Goal: Task Accomplishment & Management: Manage account settings

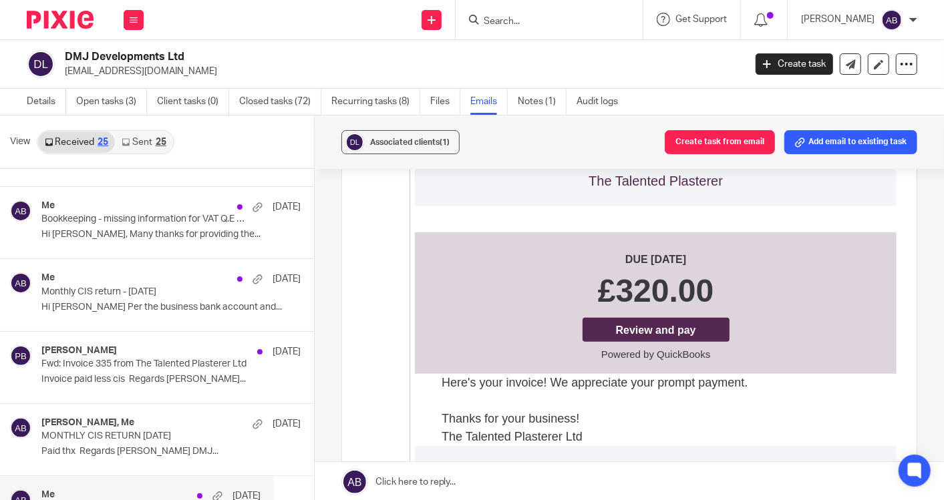
scroll to position [593, 0]
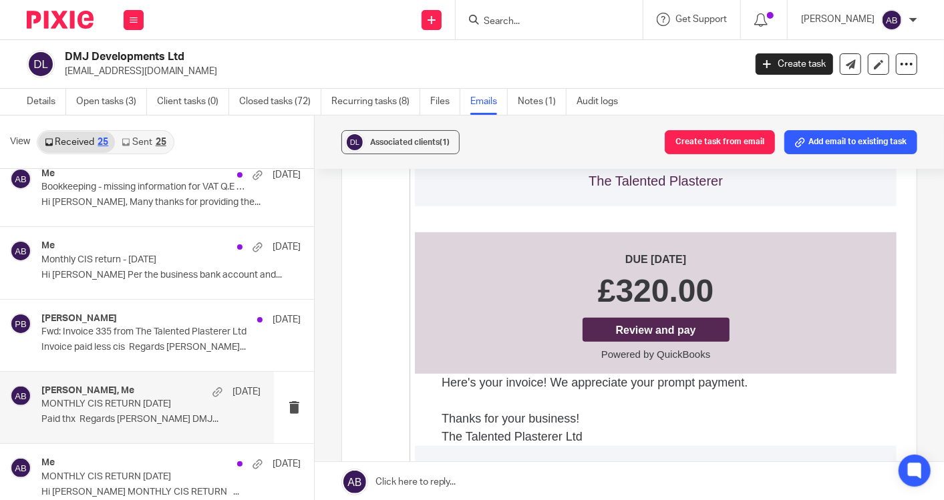
click at [100, 414] on p "Paid thx Regards Josh DMJ..." at bounding box center [150, 419] width 219 height 11
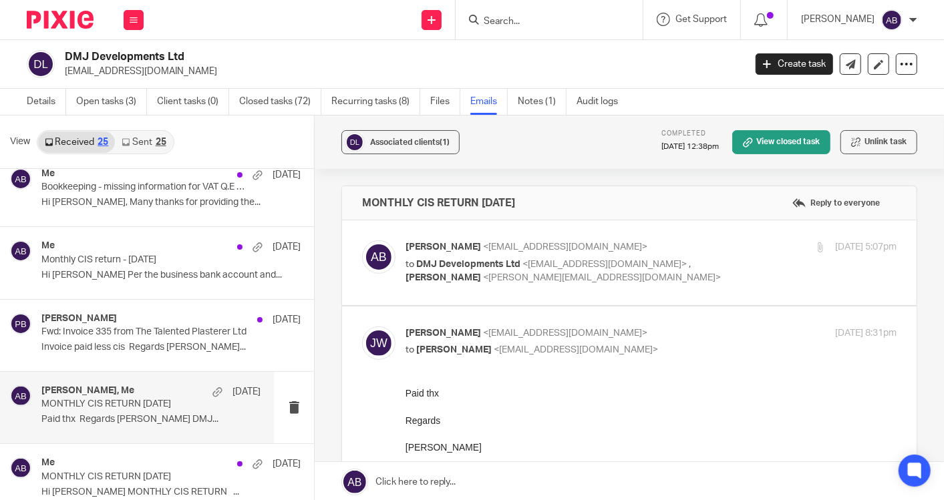
scroll to position [0, 0]
click at [647, 284] on p "to DMJ Developments Ltd <enquiries@dmjdevelopmentsltd.com> , Kim Faulkner <kim@…" at bounding box center [568, 271] width 327 height 27
checkbox input "true"
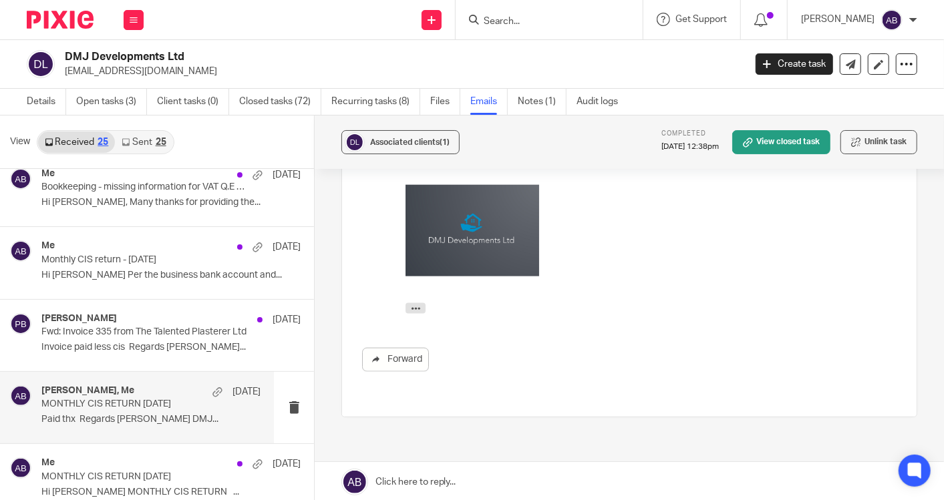
scroll to position [965, 0]
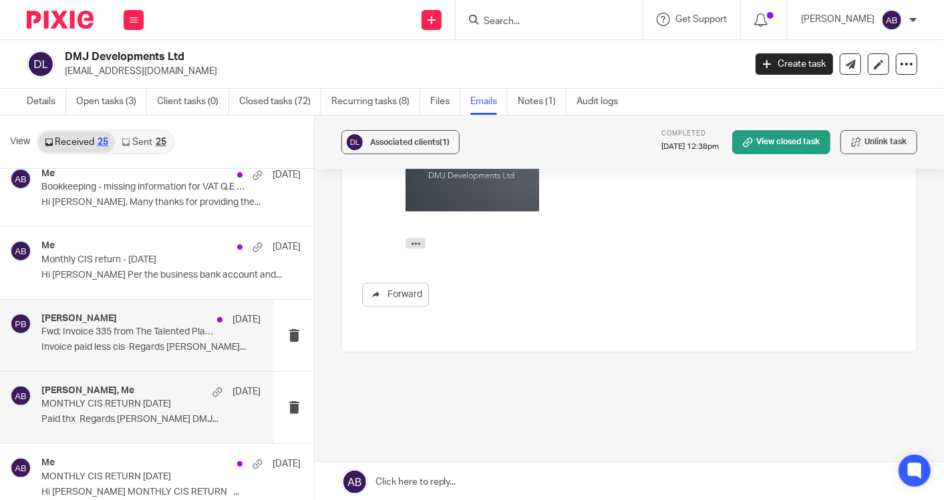
click at [128, 323] on div "Penny Brown 5 Jul" at bounding box center [150, 319] width 219 height 13
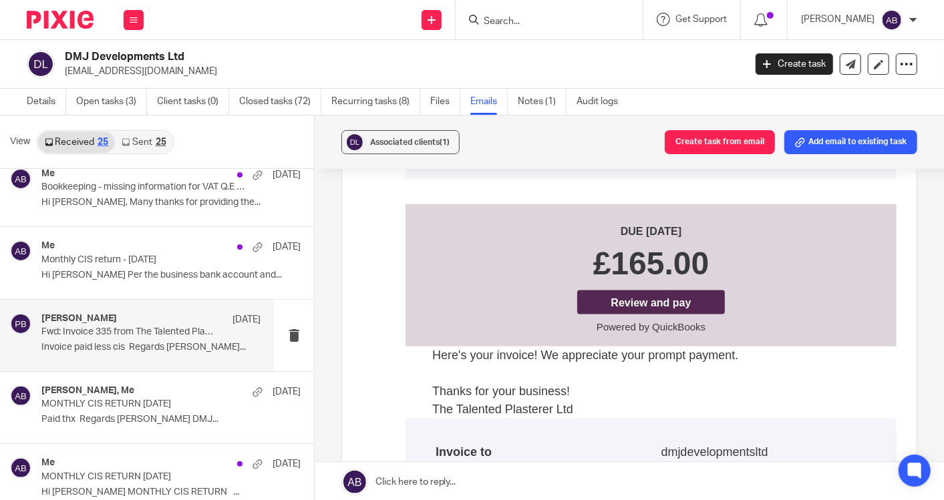
scroll to position [973, 0]
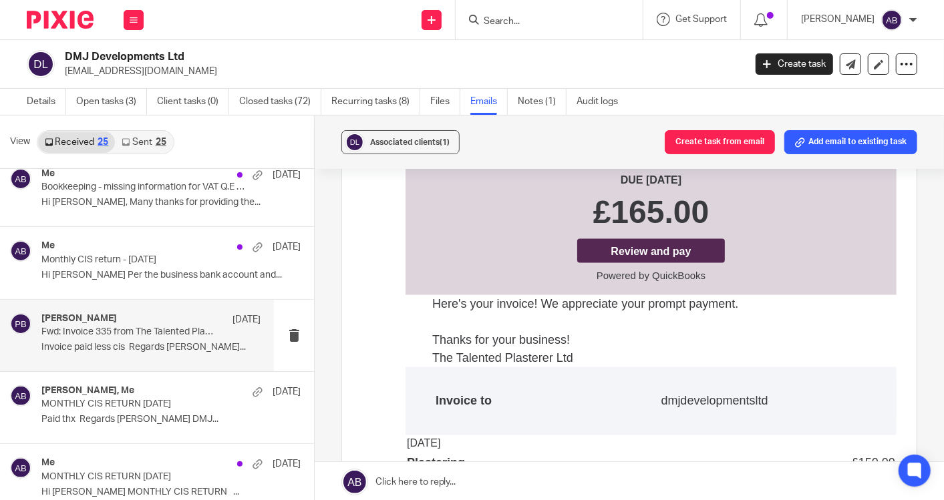
click at [520, 19] on input "Search" at bounding box center [542, 22] width 120 height 12
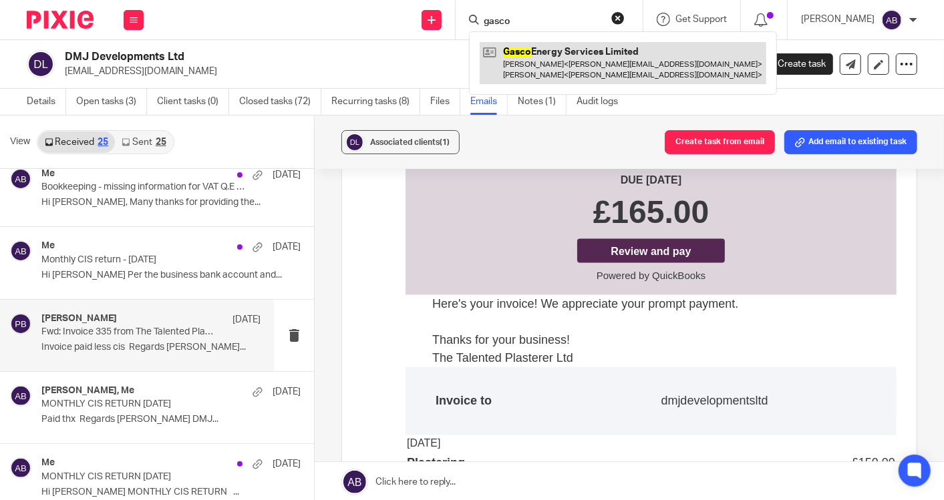
type input "gasco"
click at [552, 59] on link at bounding box center [623, 62] width 287 height 41
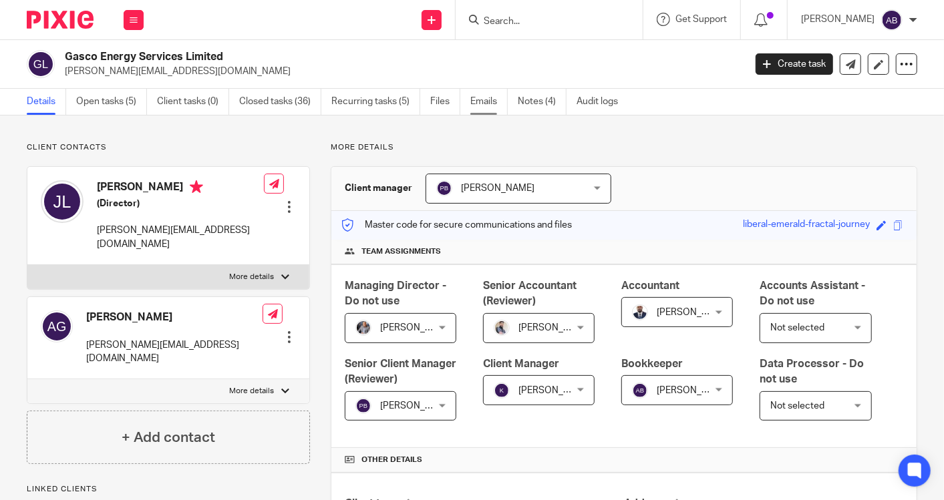
click at [488, 105] on link "Emails" at bounding box center [488, 102] width 37 height 26
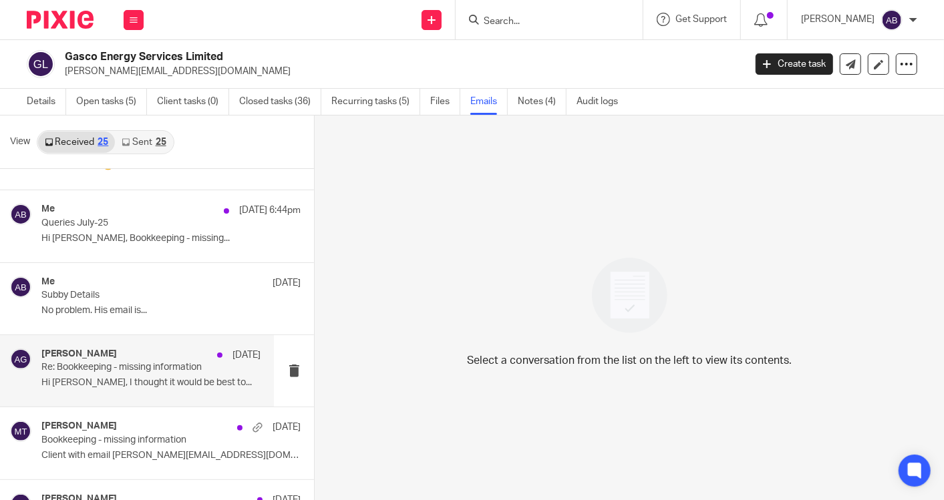
scroll to position [74, 0]
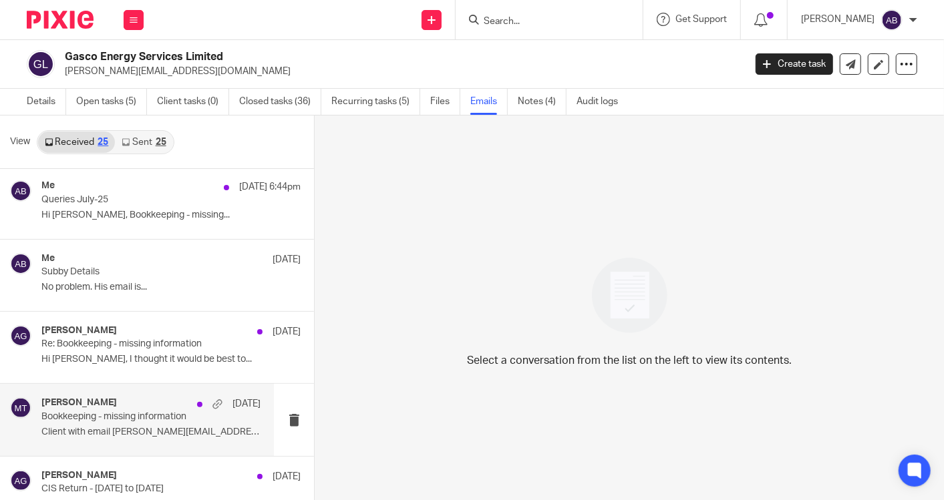
click at [125, 416] on p "Bookkeeping - missing information" at bounding box center [128, 416] width 175 height 11
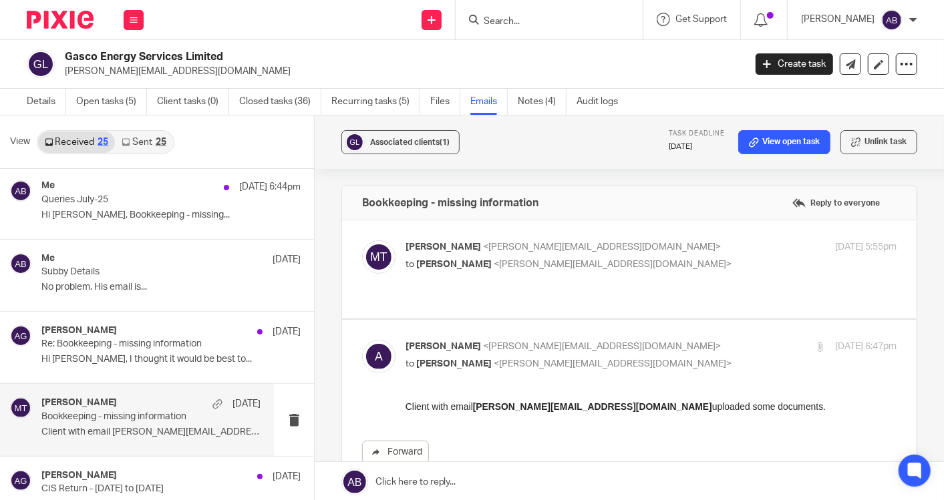
scroll to position [0, 0]
click at [643, 269] on p "to Alexandra Gilfether <alexandra@jhpservices.co.uk>" at bounding box center [568, 265] width 327 height 14
checkbox input "true"
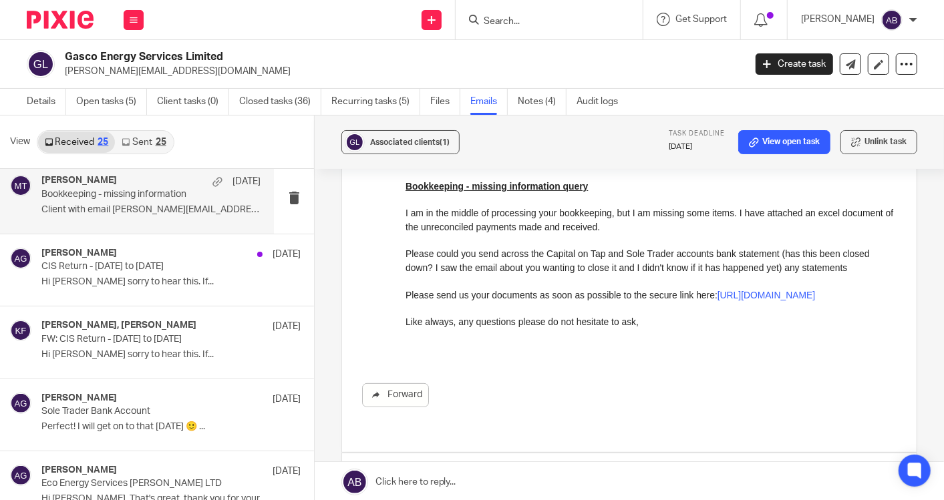
scroll to position [371, 0]
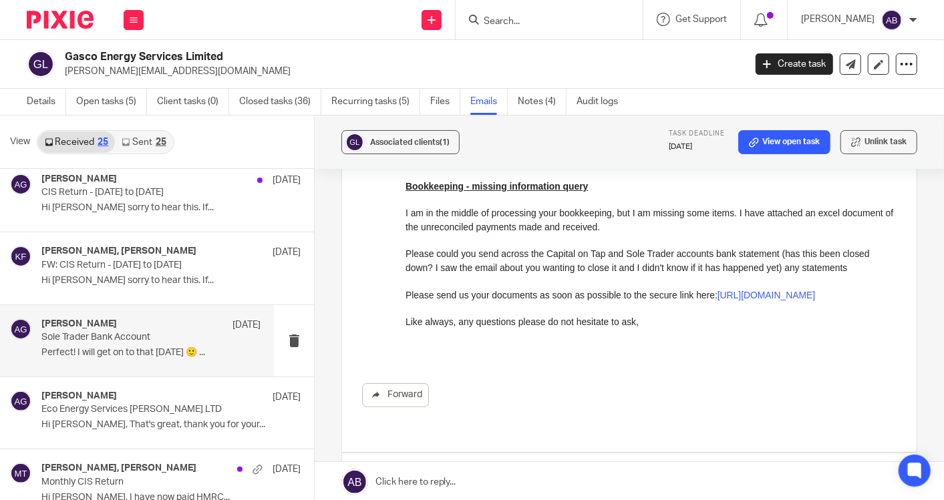
click at [141, 362] on div "Alexandra Gilfether 22 Jul Sole Trader Bank Account Perfect! I will get on to t…" at bounding box center [137, 340] width 274 height 71
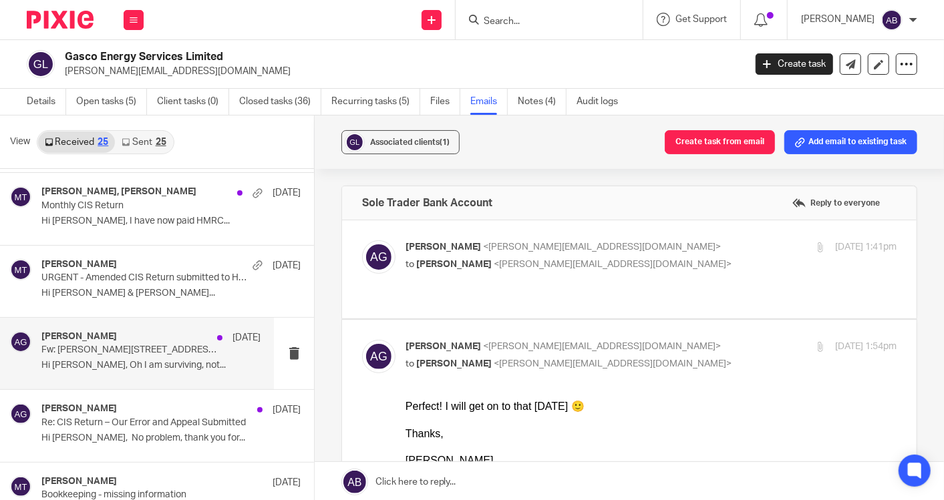
scroll to position [668, 0]
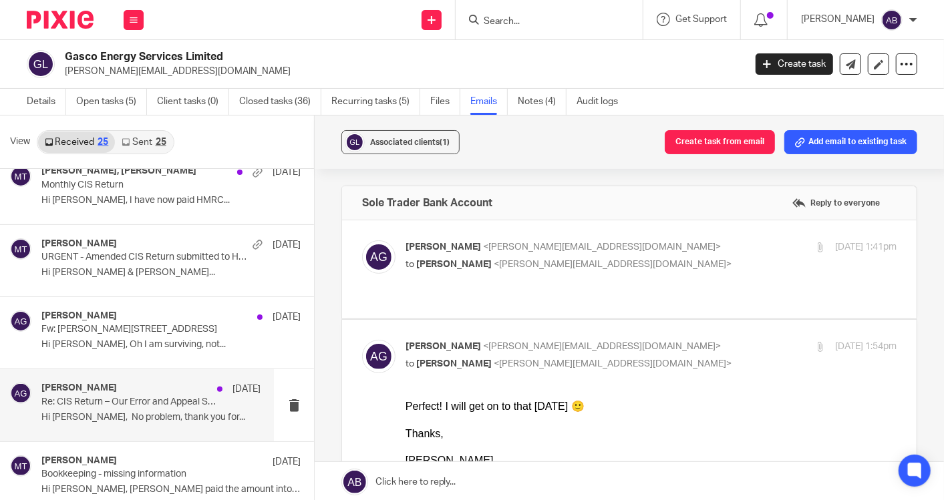
click at [130, 408] on div "Alexandra Gilfether 15 Jul Re: CIS Return – Our Error and Appeal Submitted Hi K…" at bounding box center [150, 405] width 219 height 45
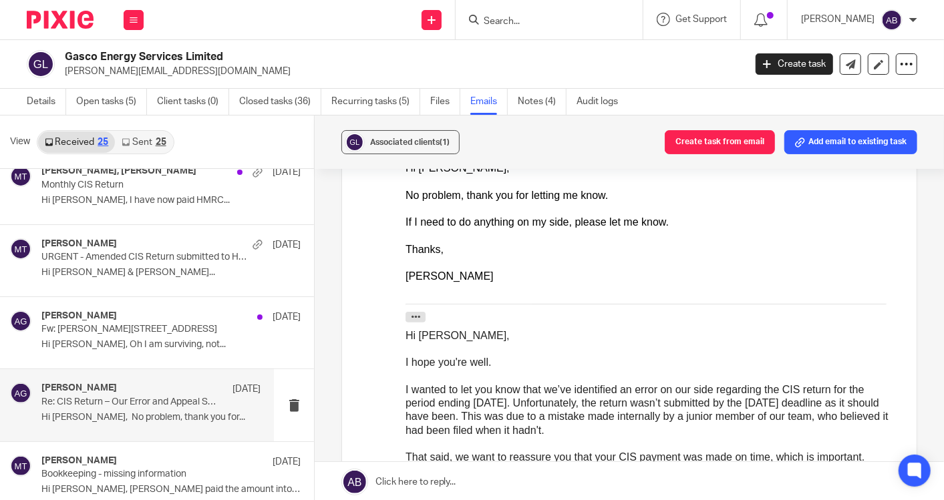
scroll to position [74, 0]
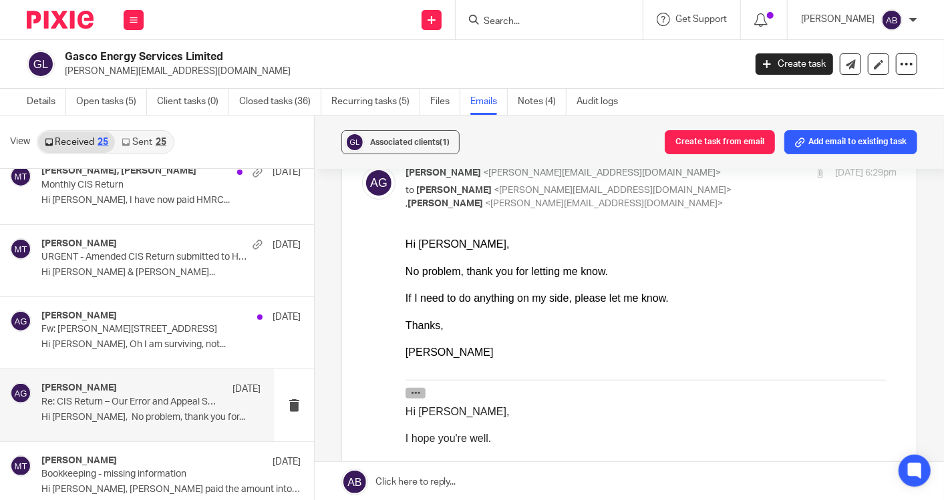
click at [416, 394] on icon "button" at bounding box center [415, 392] width 10 height 10
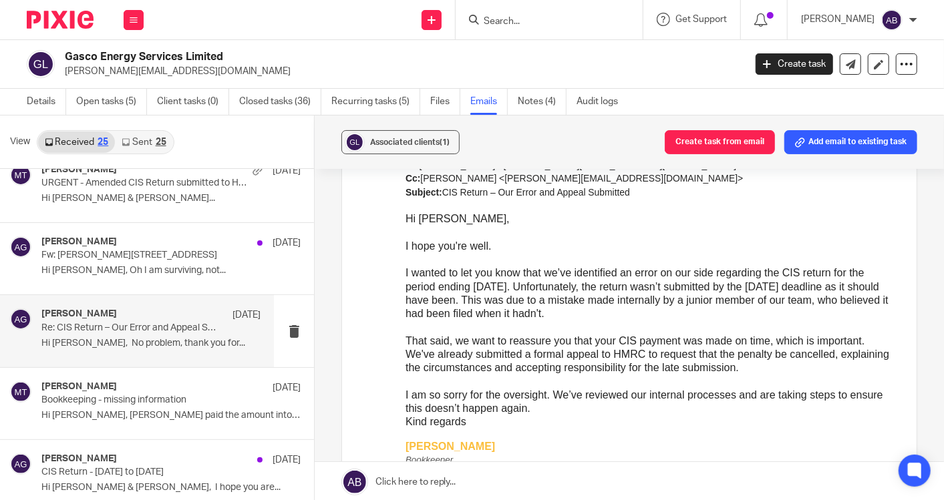
scroll to position [371, 0]
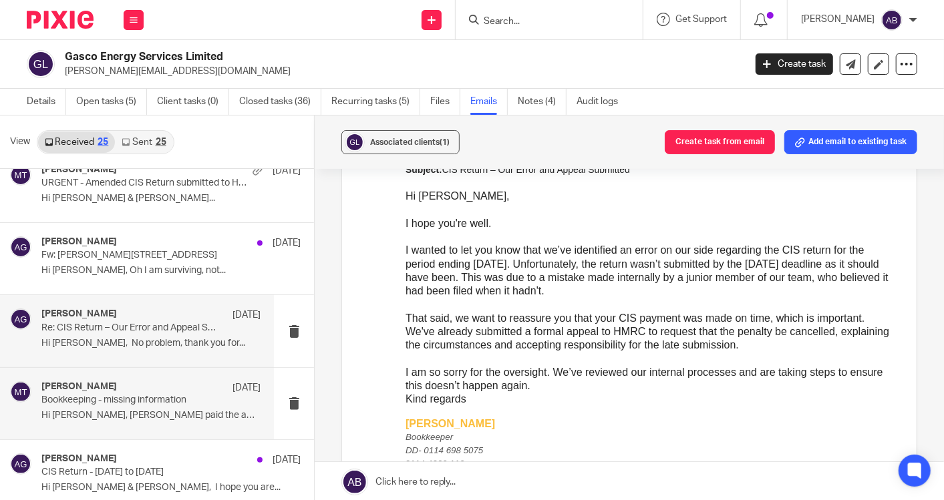
click at [142, 418] on p "Hi Matt, Sonia paid the amount into the..." at bounding box center [150, 415] width 219 height 11
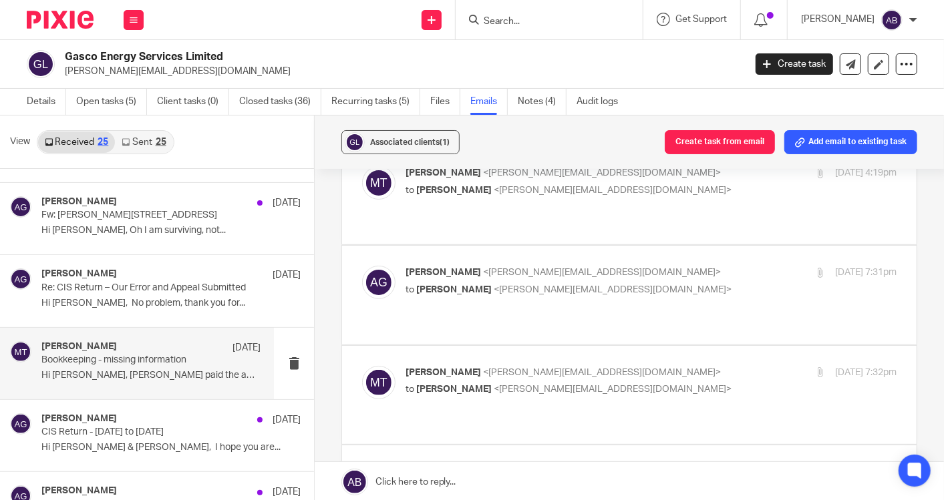
scroll to position [816, 0]
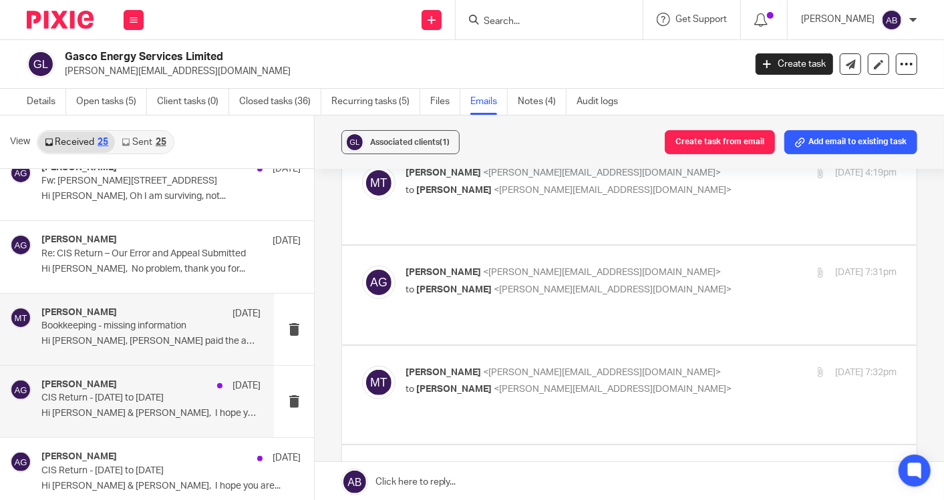
click at [140, 383] on div "Alexandra Gilfether 7 Jul" at bounding box center [150, 385] width 219 height 13
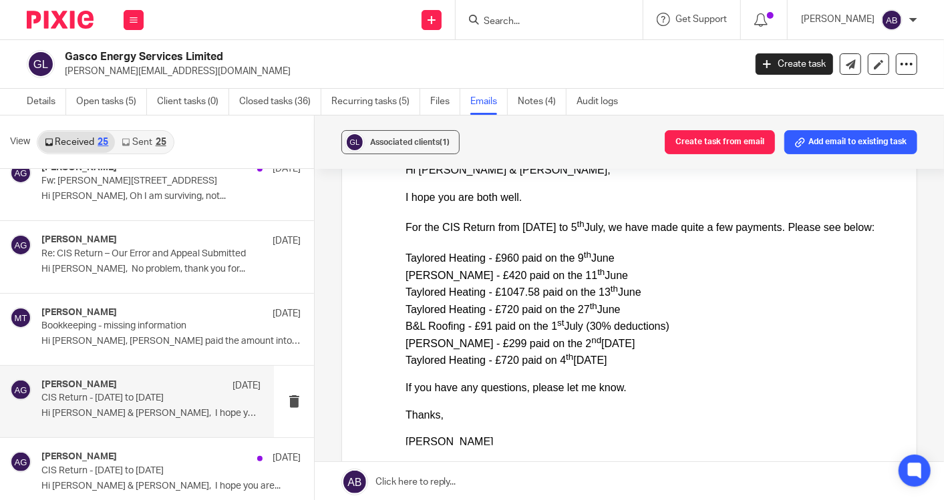
scroll to position [890, 0]
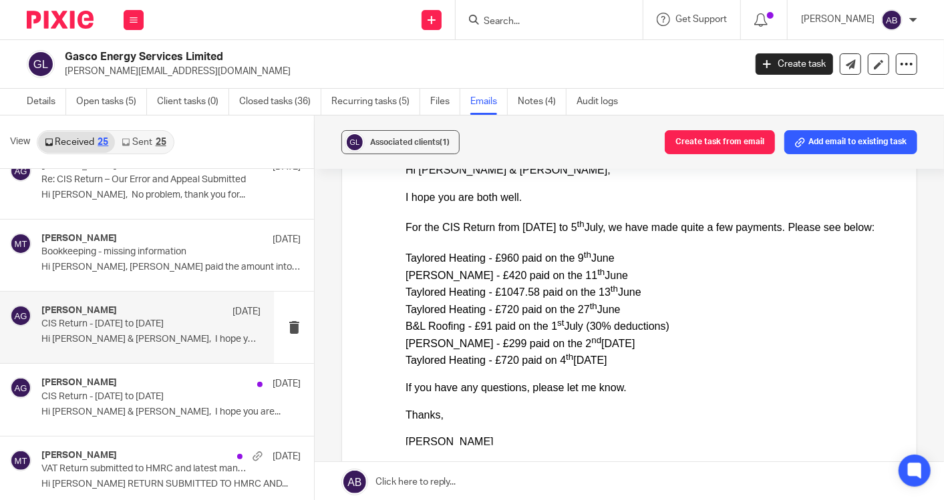
click at [132, 409] on p "Hi Kim & Matt, I hope you are..." at bounding box center [170, 412] width 259 height 11
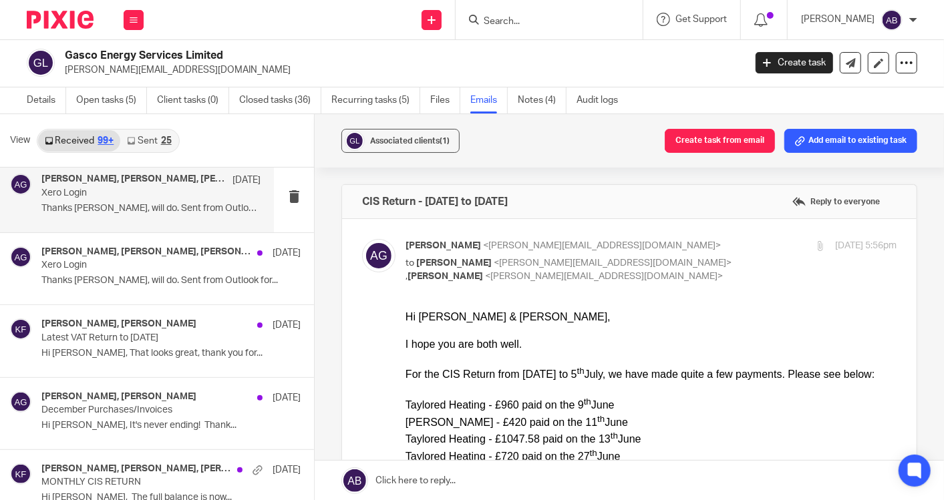
scroll to position [6778, 0]
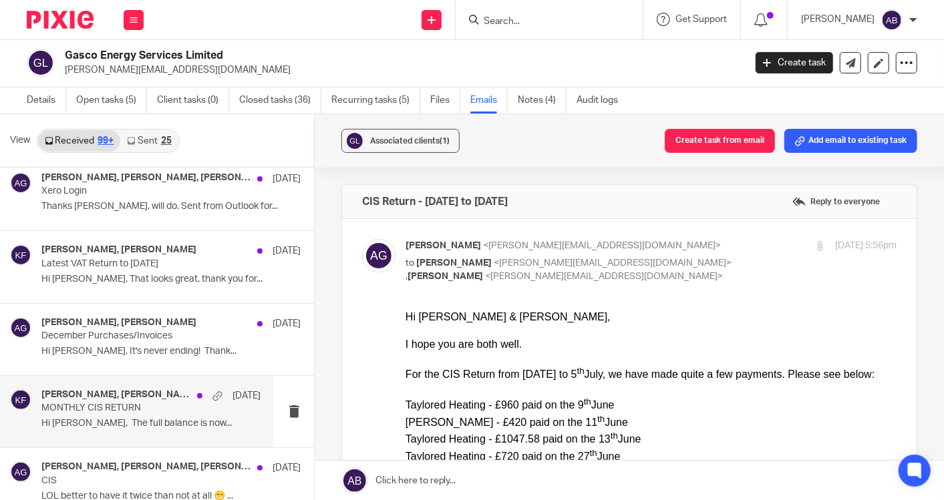
click at [128, 418] on p "Hi Kim, The full balance is now..." at bounding box center [150, 423] width 219 height 11
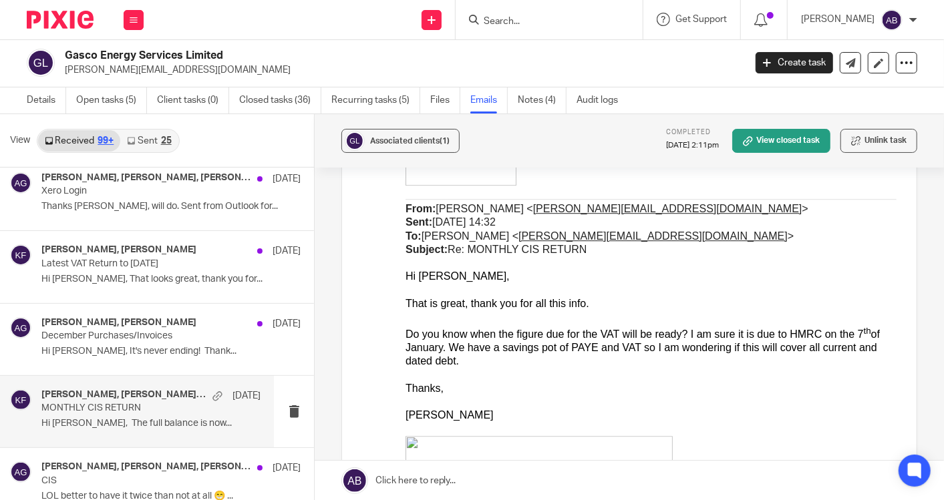
scroll to position [6852, 0]
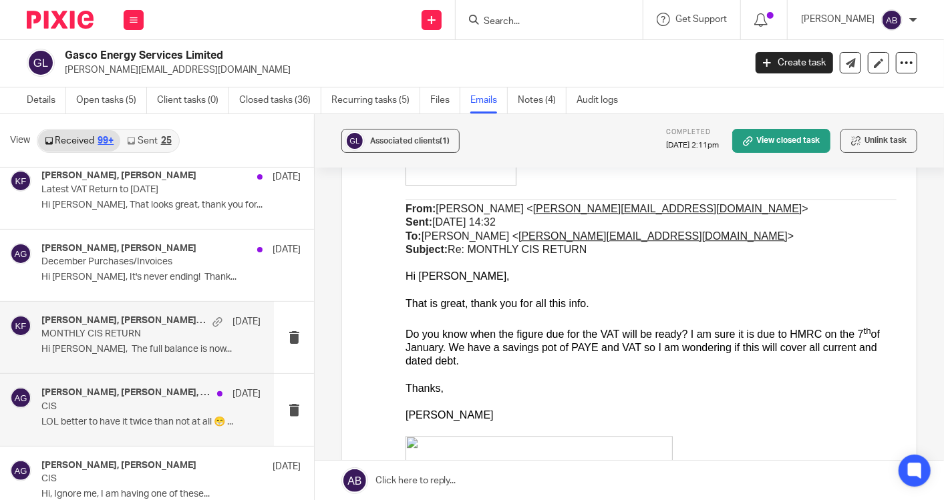
click at [126, 401] on p "CIS" at bounding box center [128, 406] width 175 height 11
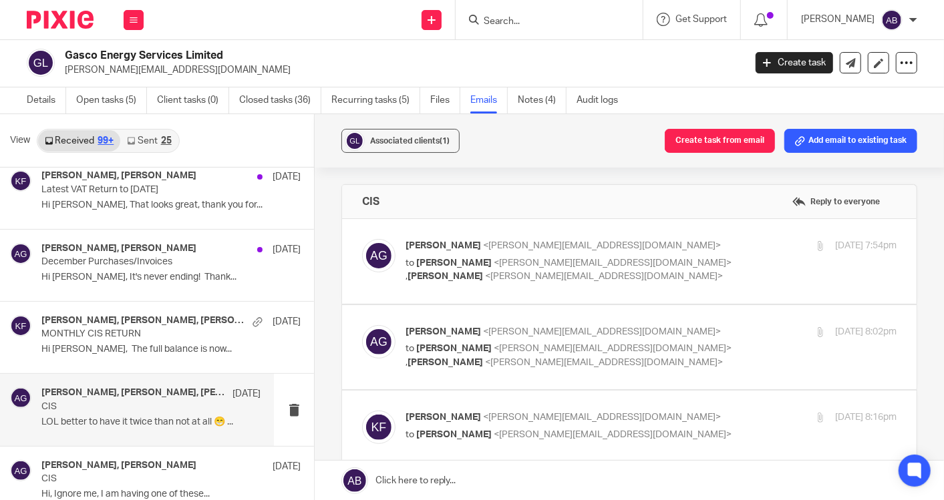
scroll to position [0, 0]
click at [713, 261] on p "to Penny Brown <penny@togetherwecount.co.uk> , Kim Faulkner <kim@togetherwecoun…" at bounding box center [568, 269] width 327 height 27
checkbox input "true"
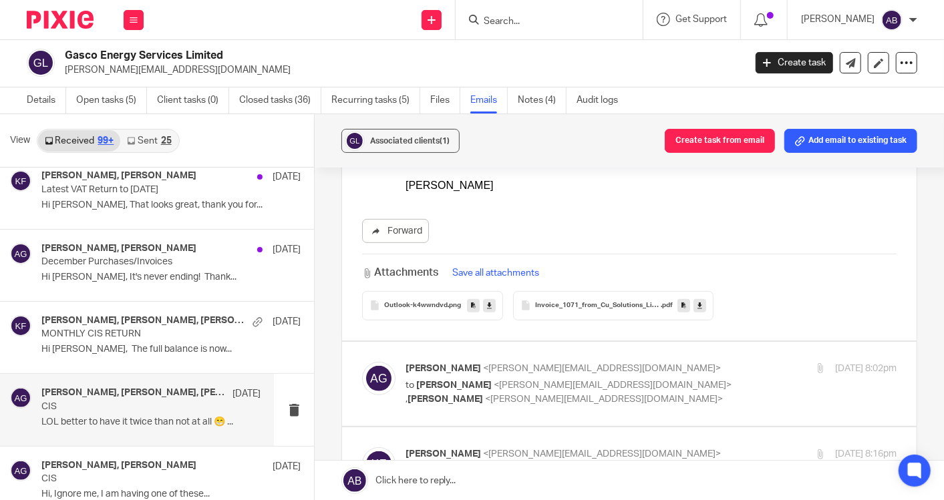
scroll to position [297, 0]
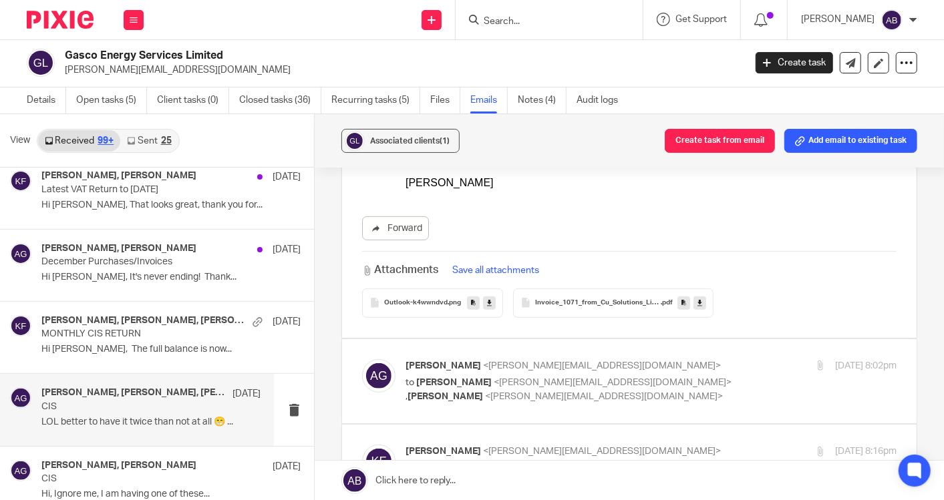
click at [647, 393] on p "to Penny Brown <penny@togetherwecount.co.uk> , Kim Faulkner <kim@togetherwecoun…" at bounding box center [568, 389] width 327 height 27
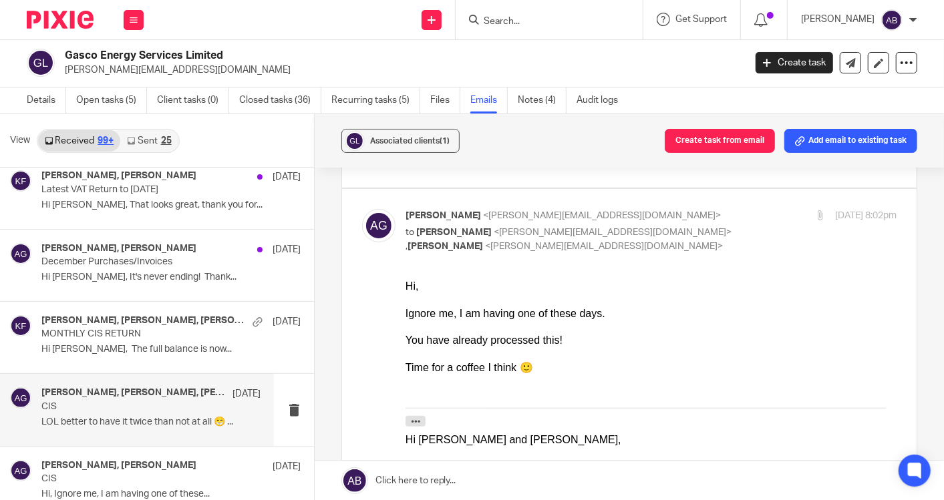
scroll to position [519, 0]
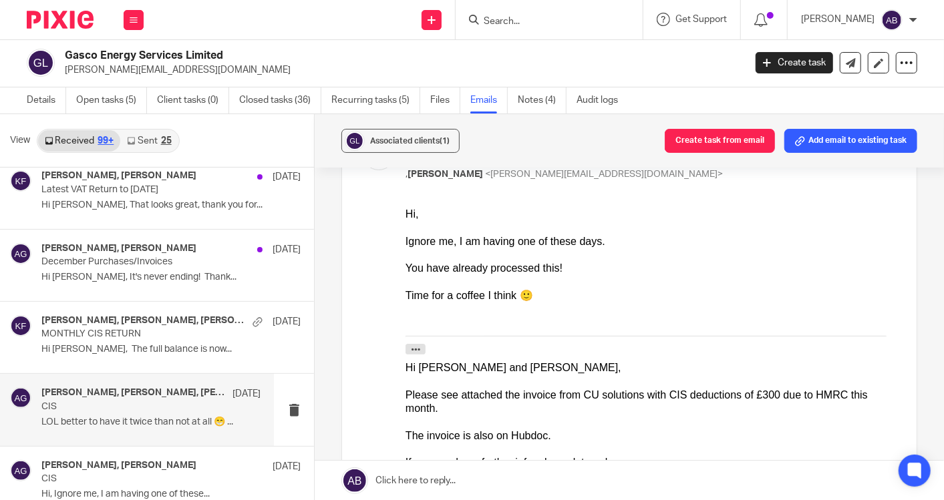
click at [612, 178] on p "to Penny Brown <penny@togetherwecount.co.uk> , Kim Faulkner <kim@togetherwecoun…" at bounding box center [568, 167] width 327 height 27
checkbox input "false"
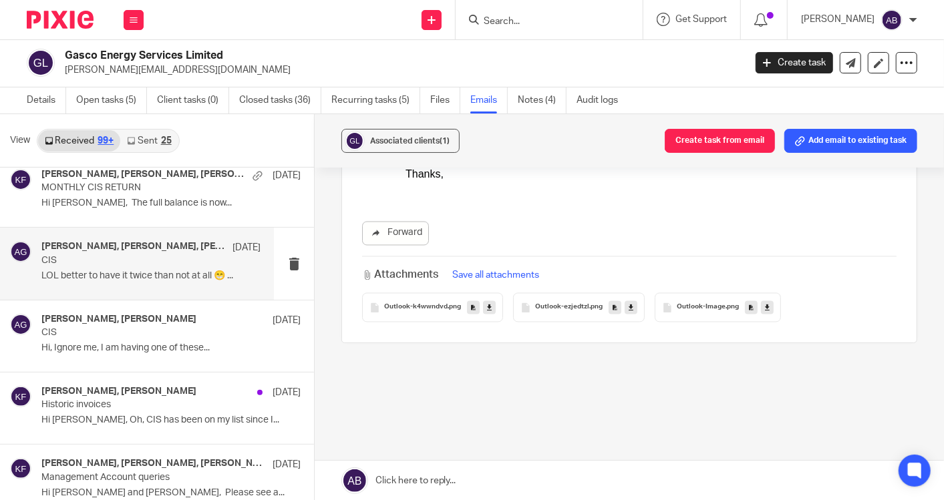
scroll to position [7001, 0]
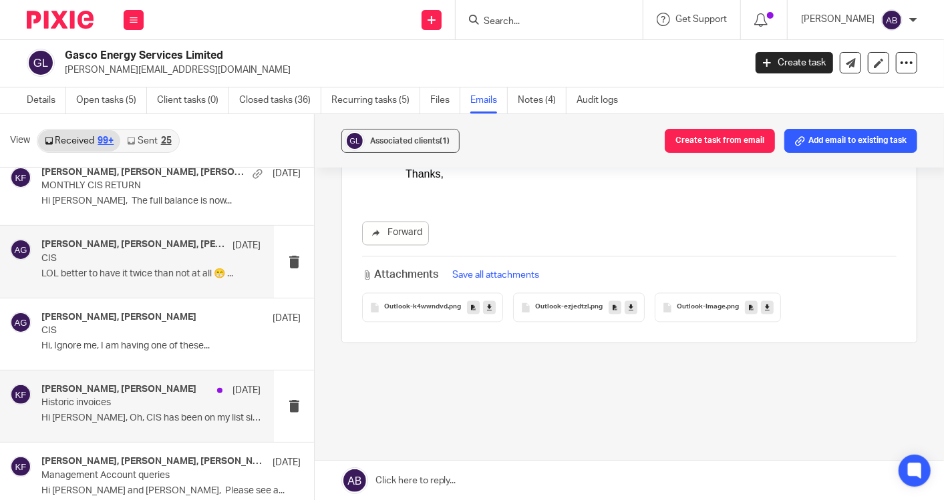
click at [123, 413] on p "Hi Kim, Oh, CIS has been on my list since I..." at bounding box center [150, 418] width 219 height 11
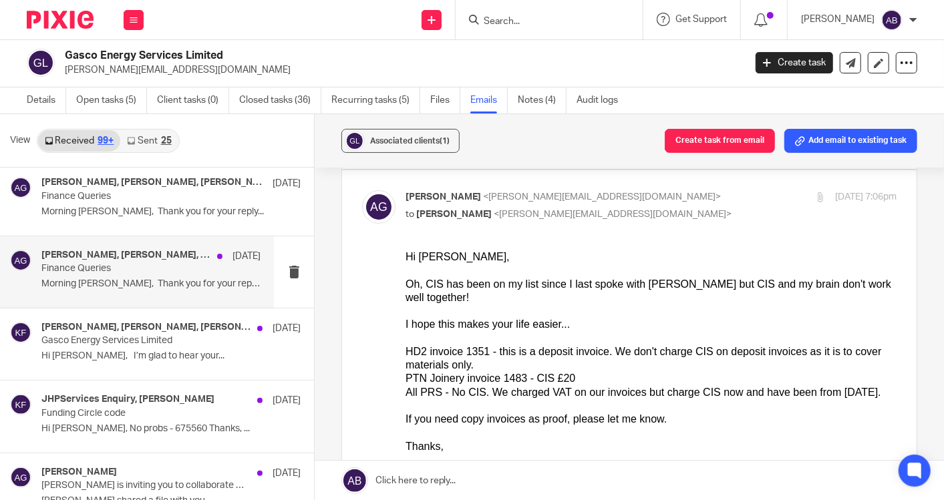
scroll to position [5071, 0]
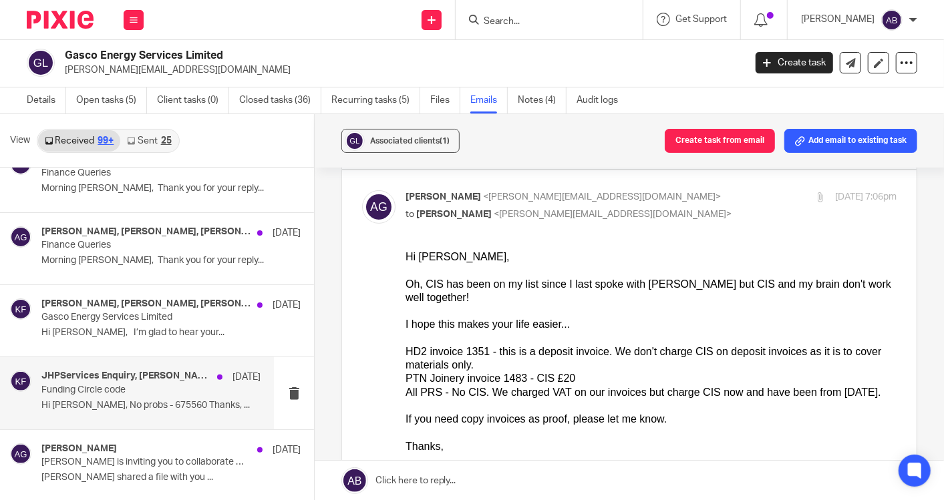
click at [120, 385] on p "Funding Circle code" at bounding box center [128, 390] width 175 height 11
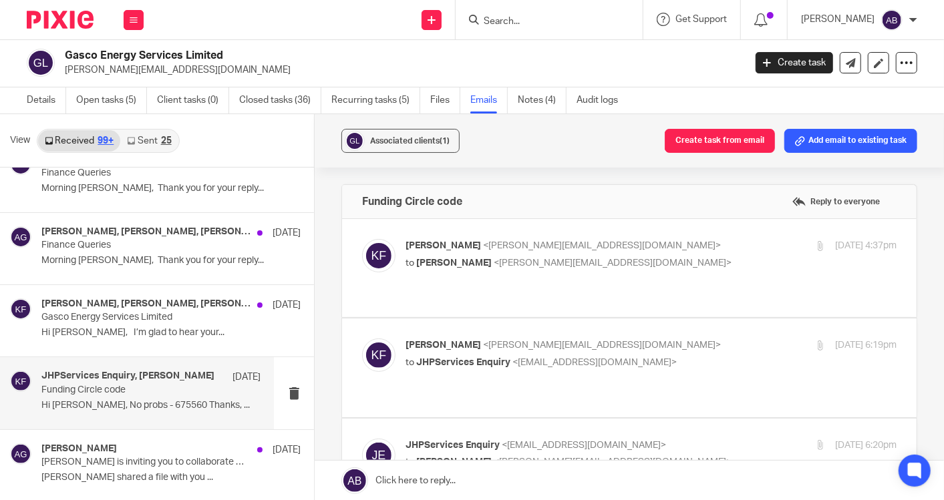
scroll to position [0, 0]
click at [669, 263] on p "to Alexandra Gilfether <alexandra@jhpservices.co.uk>" at bounding box center [568, 263] width 327 height 14
checkbox input "true"
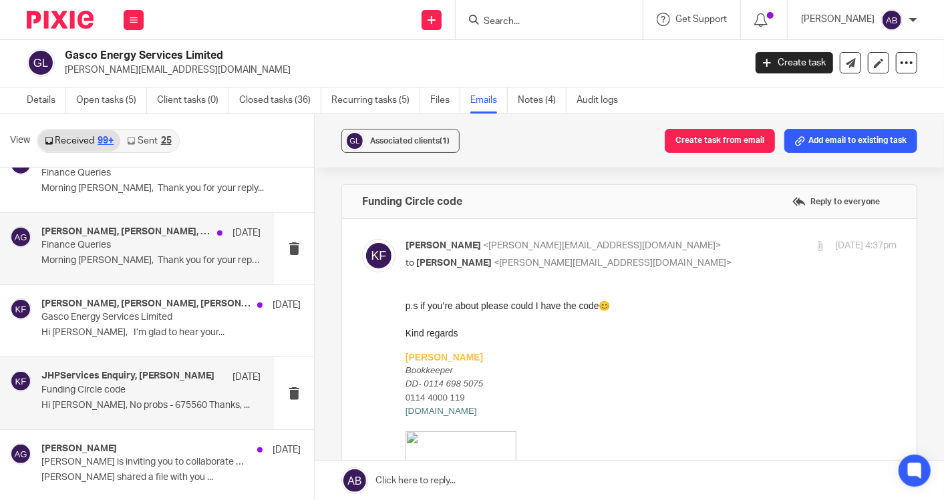
click at [90, 237] on div "Alexandra Gilfether, Kim Faulkner, Aaron Mcleish, Penny Brown 13 Feb Finance Qu…" at bounding box center [150, 248] width 219 height 45
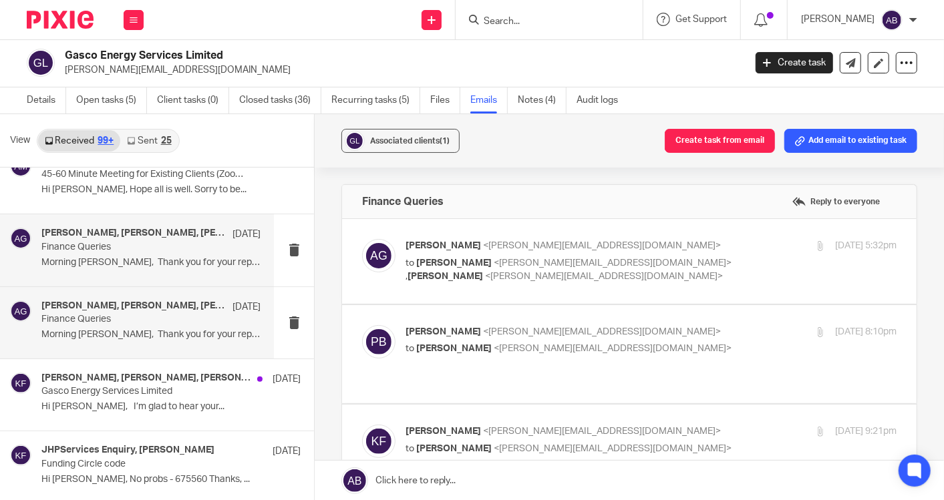
click at [96, 242] on p "Finance Queries" at bounding box center [128, 247] width 175 height 11
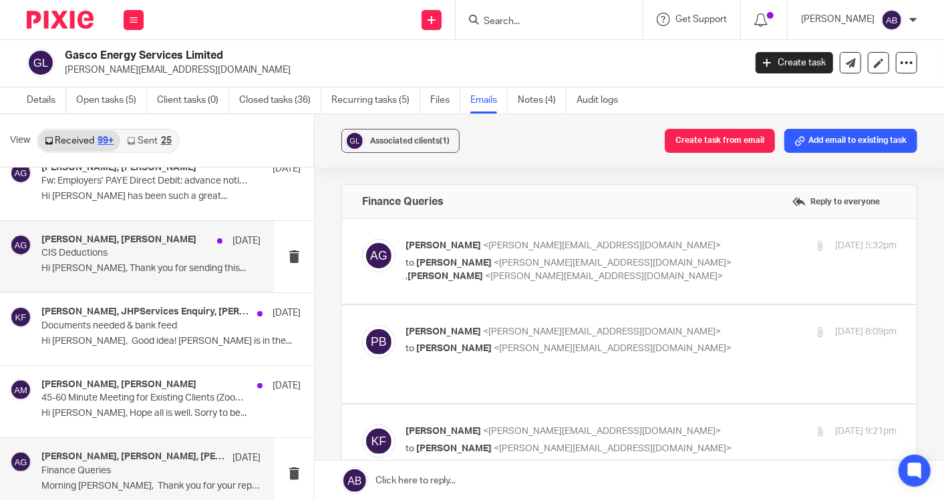
scroll to position [4700, 0]
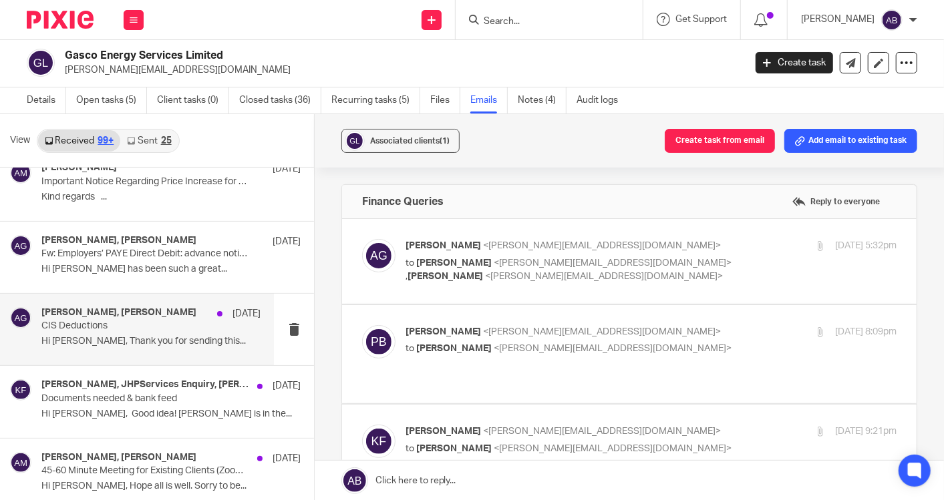
click at [134, 321] on p "CIS Deductions" at bounding box center [128, 326] width 175 height 11
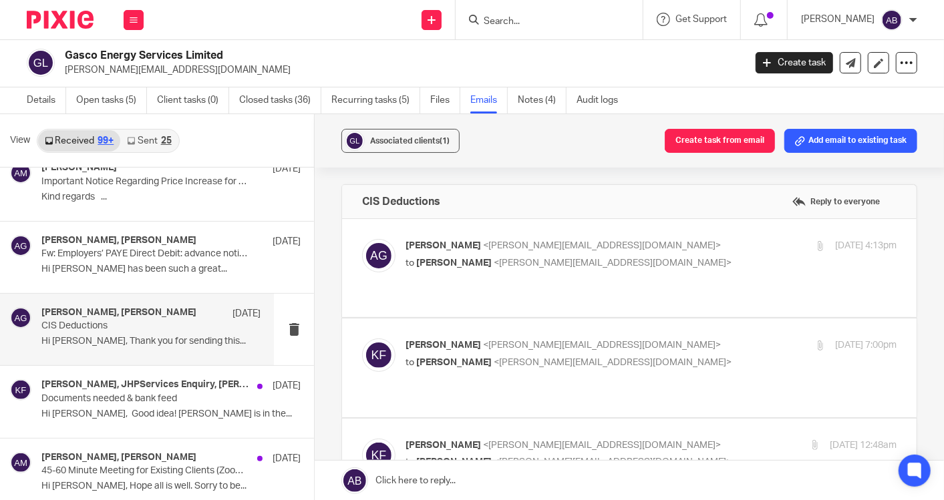
scroll to position [0, 0]
click at [697, 252] on div "Alexandra Gilfether <alexandra@jhpservices.co.uk> to Kim Faulkner <kim@together…" at bounding box center [568, 254] width 327 height 31
checkbox input "true"
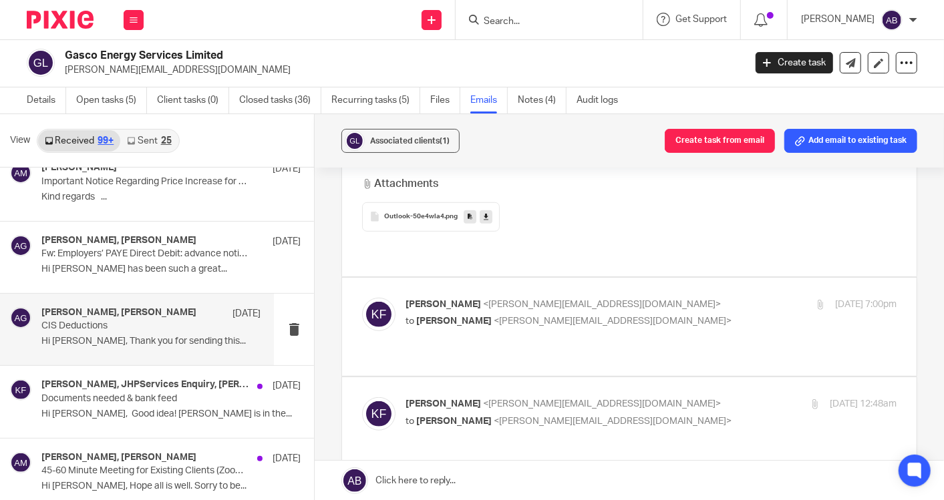
scroll to position [445, 0]
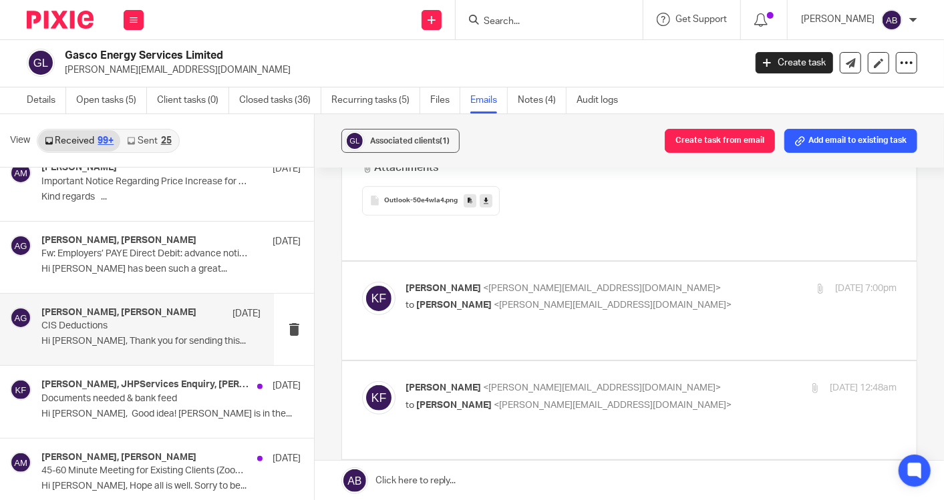
click at [681, 297] on div "Kim Faulkner <kim@togetherwecount.co.uk> to Alexandra Gilfether <alexandra@jhps…" at bounding box center [650, 298] width 491 height 33
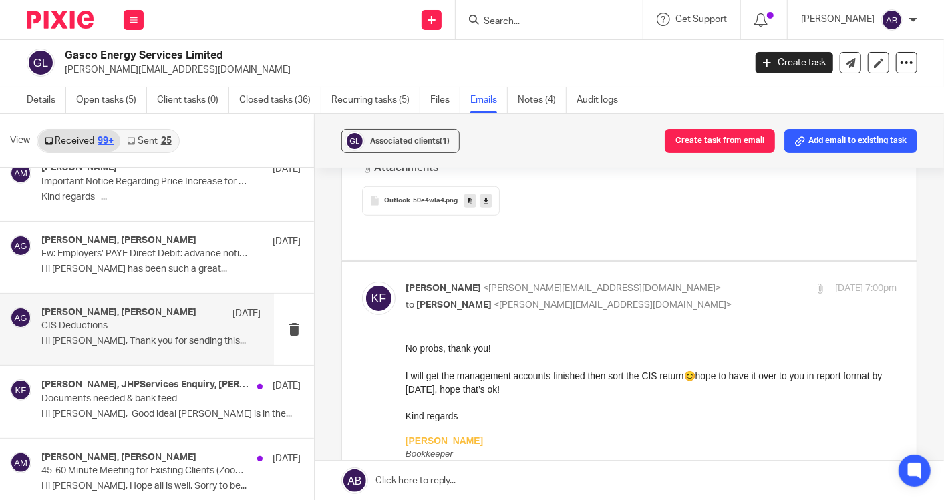
scroll to position [0, 0]
click at [686, 282] on div "Kim Faulkner <kim@togetherwecount.co.uk> to Alexandra Gilfether <alexandra@jhps…" at bounding box center [568, 297] width 327 height 31
checkbox input "false"
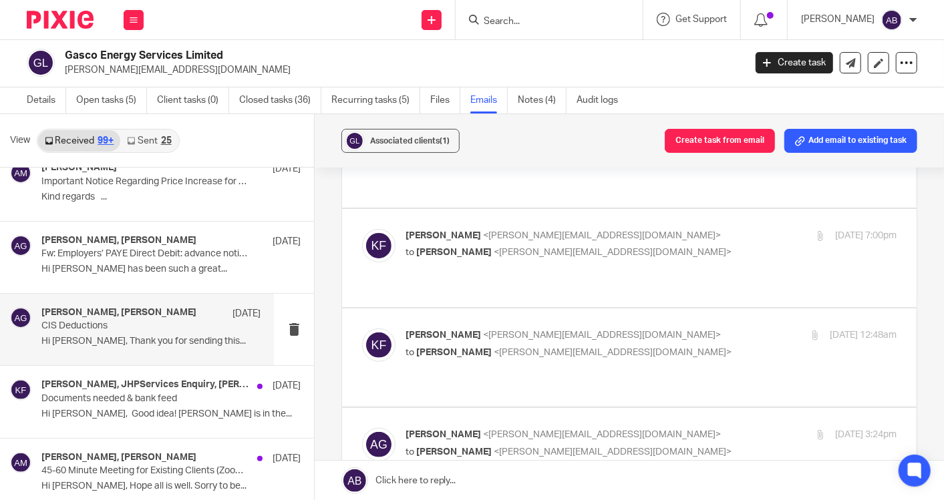
scroll to position [519, 0]
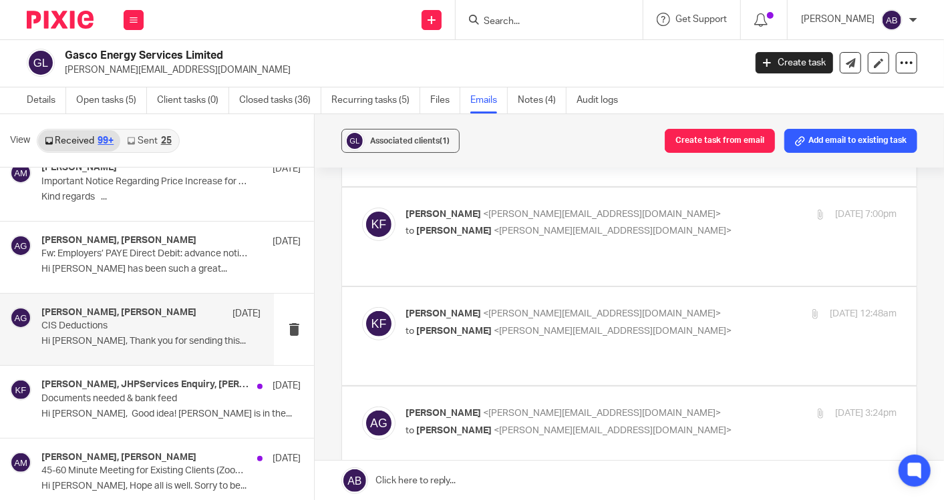
click at [685, 307] on p "Kim Faulkner <kim@togetherwecount.co.uk>" at bounding box center [568, 314] width 327 height 14
checkbox input "true"
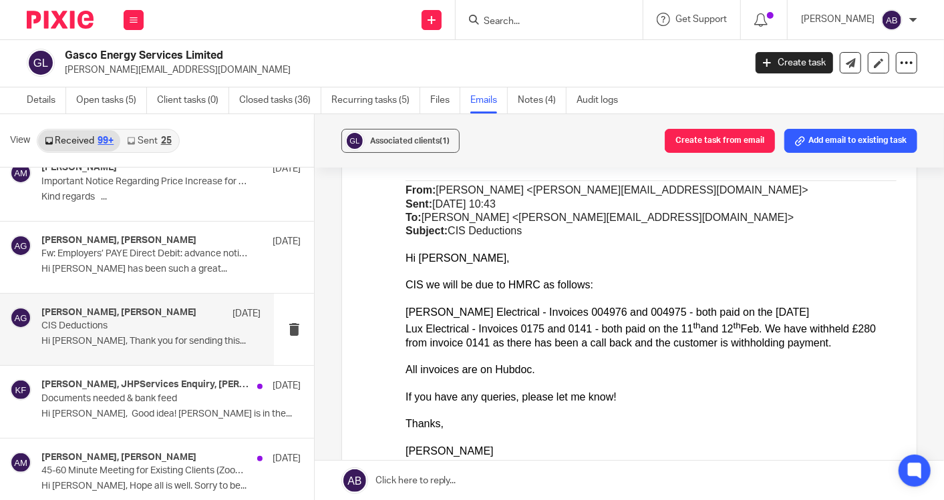
scroll to position [2300, 0]
